Goal: Find contact information: Obtain details needed to contact an individual or organization

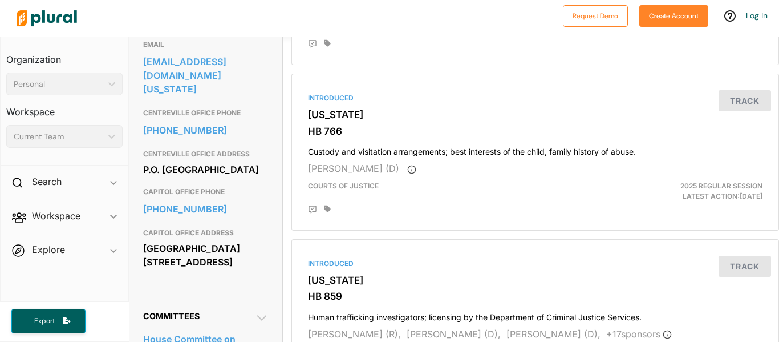
scroll to position [228, 0]
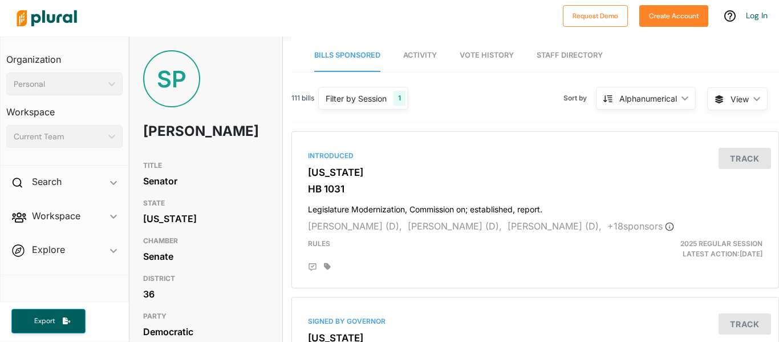
drag, startPoint x: 144, startPoint y: 131, endPoint x: 217, endPoint y: 147, distance: 74.3
click at [217, 147] on h1 "[PERSON_NAME]" at bounding box center [180, 131] width 75 height 34
copy h1 "[PERSON_NAME]"
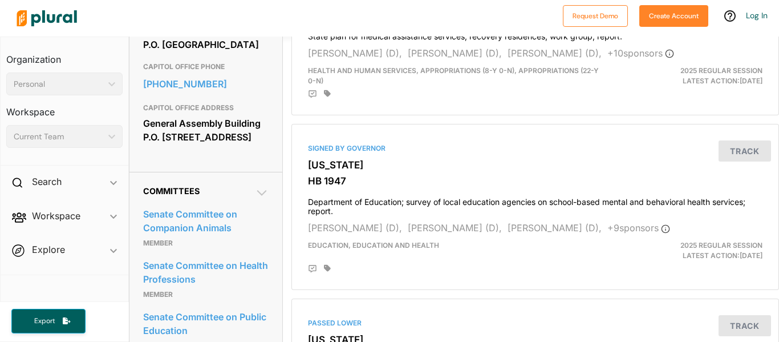
scroll to position [513, 0]
drag, startPoint x: 145, startPoint y: 144, endPoint x: 246, endPoint y: 169, distance: 104.7
click at [246, 145] on div "General Assembly Building P.O. [STREET_ADDRESS]" at bounding box center [205, 129] width 125 height 31
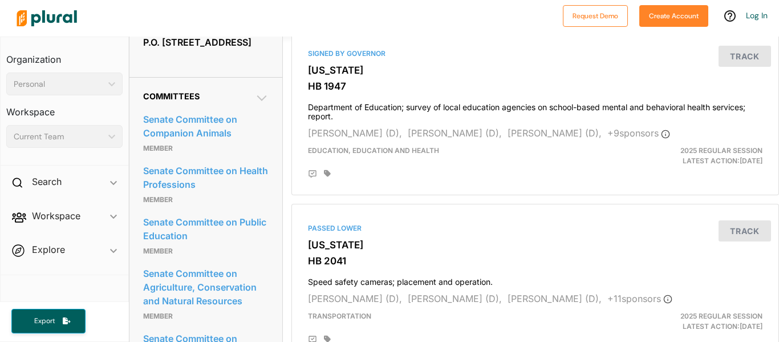
scroll to position [627, 0]
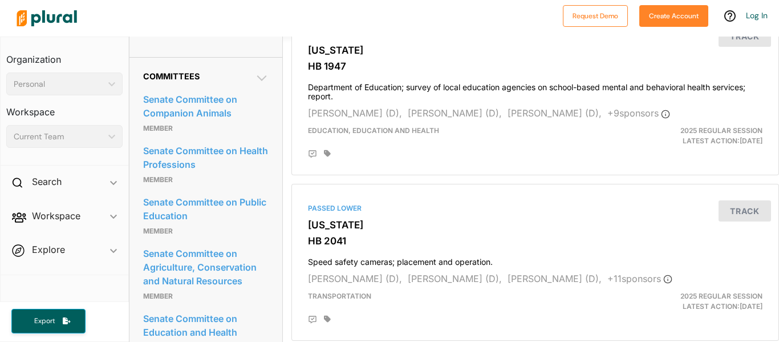
copy div "General Assembly Building P.O. [STREET_ADDRESS]"
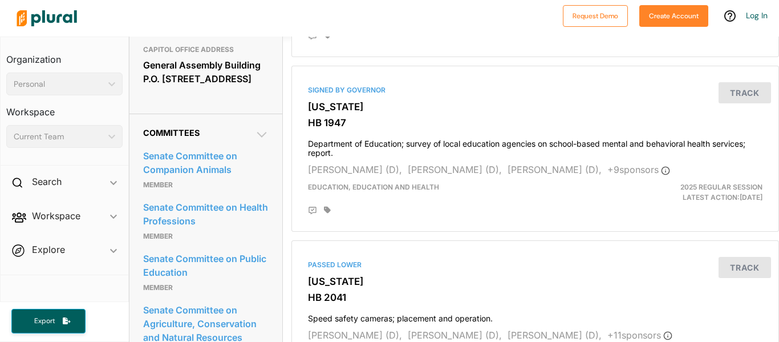
scroll to position [570, 0]
